Goal: Navigation & Orientation: Go to known website

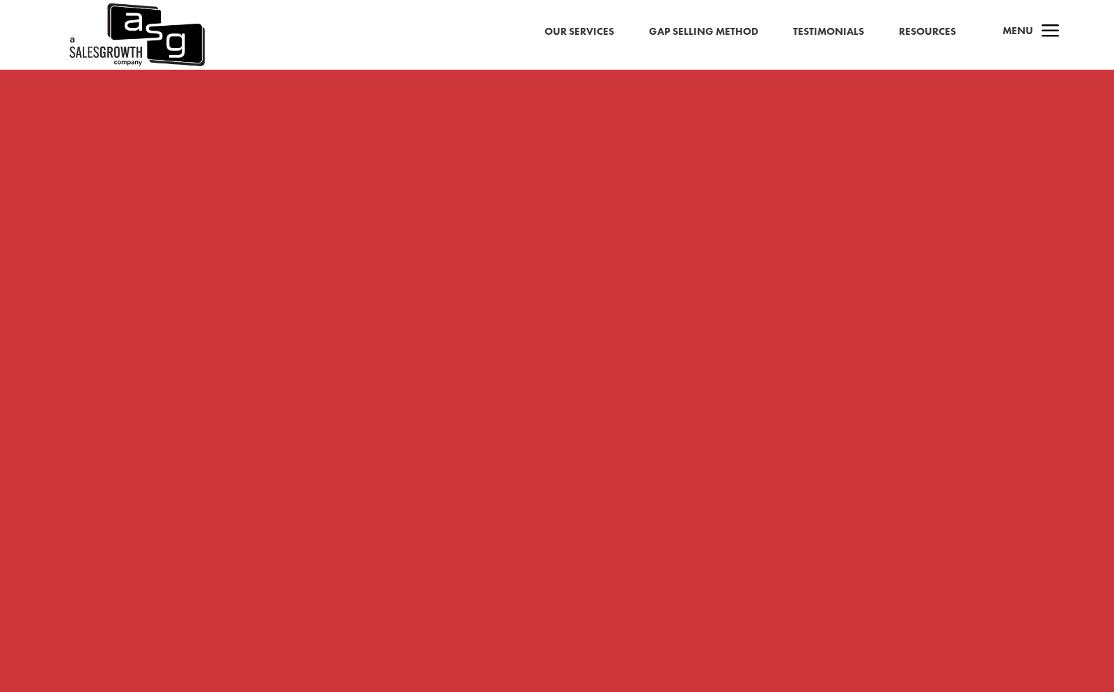
scroll to position [1222, 0]
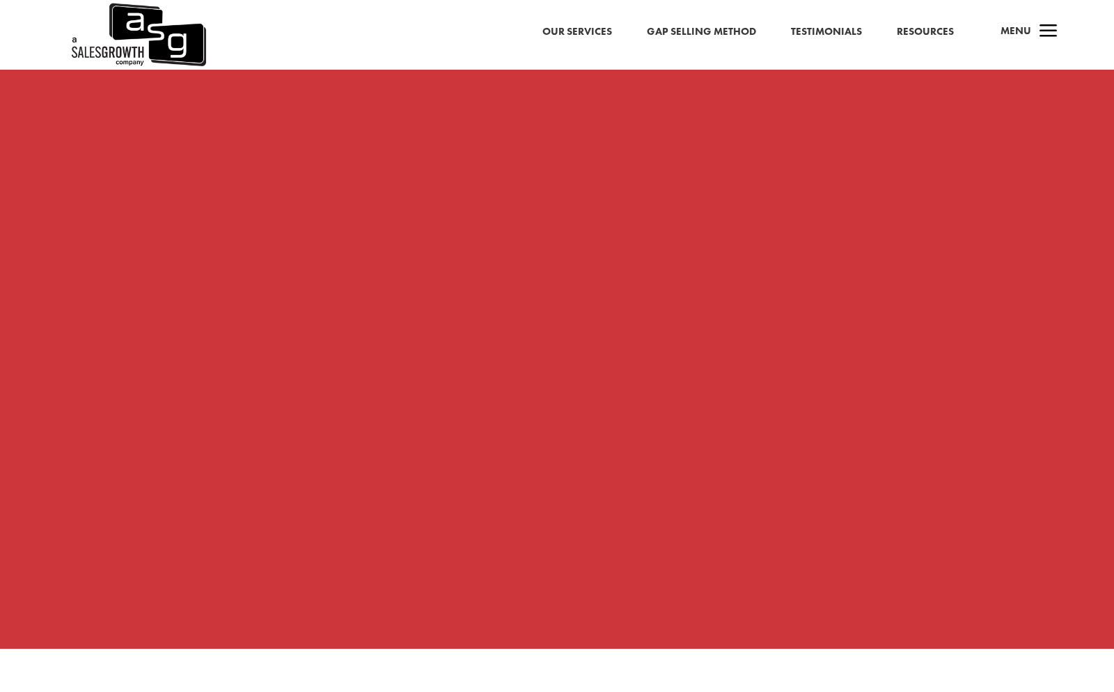
scroll to position [1307, 0]
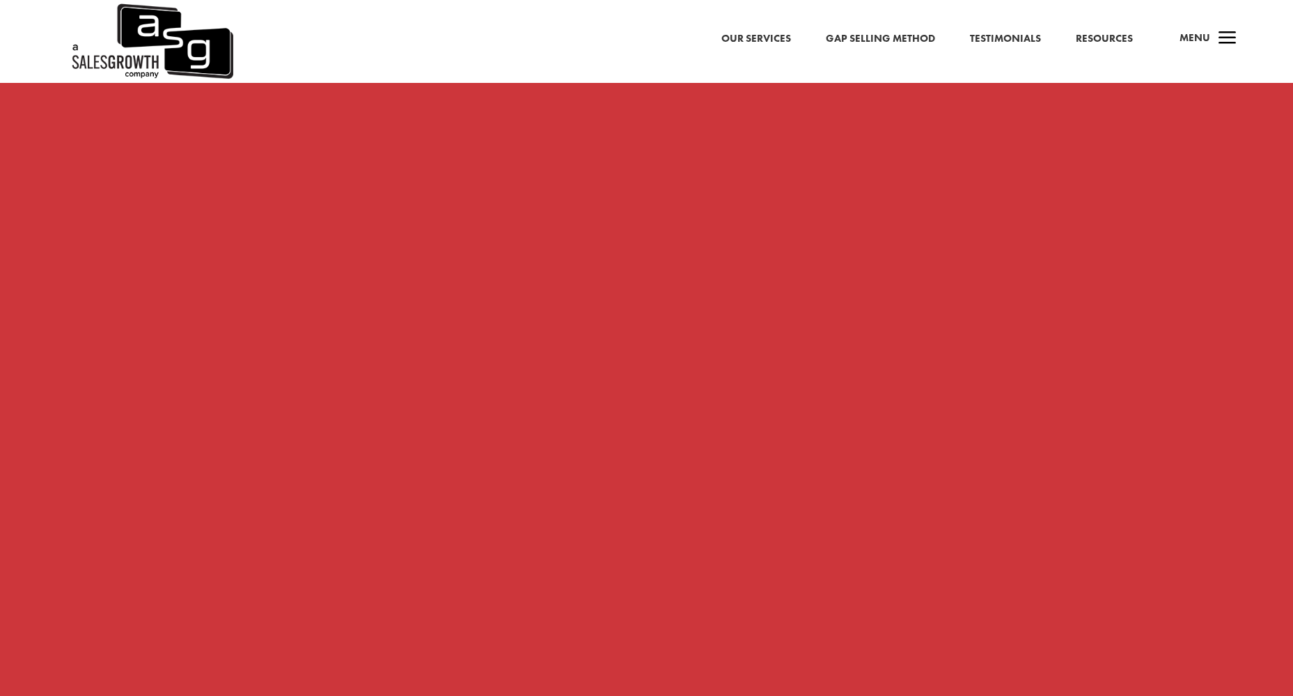
scroll to position [1282, 0]
